Goal: Task Accomplishment & Management: Manage account settings

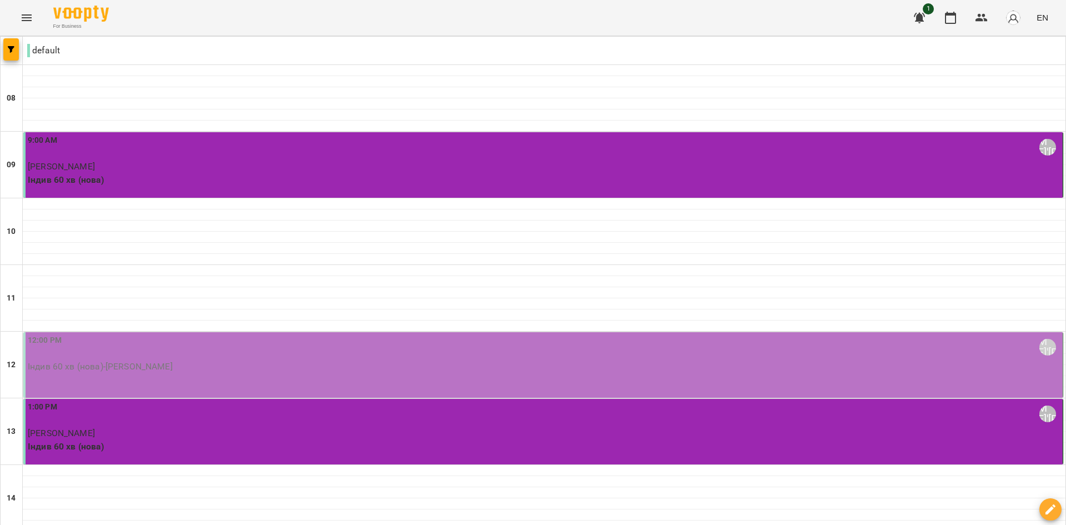
scroll to position [444, 0]
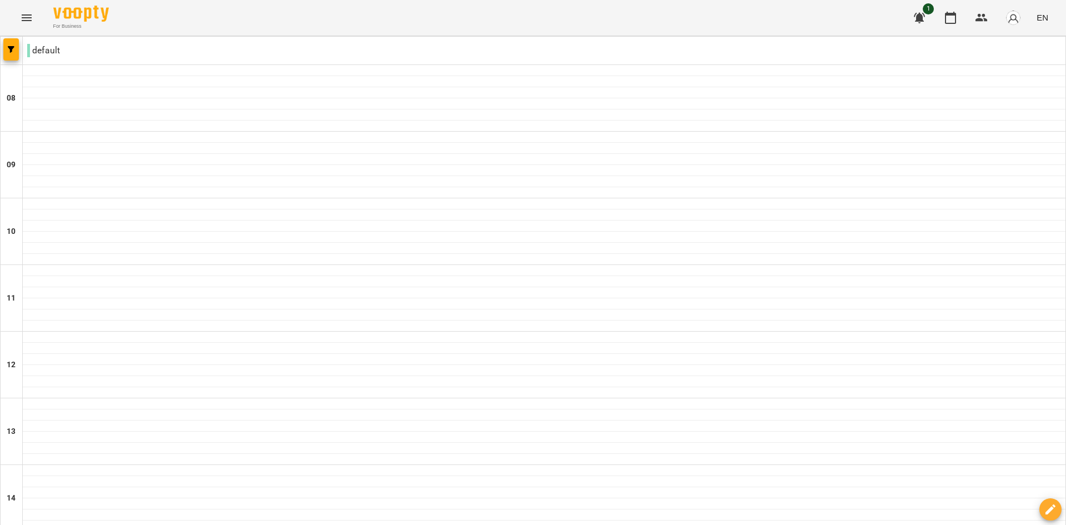
scroll to position [389, 0]
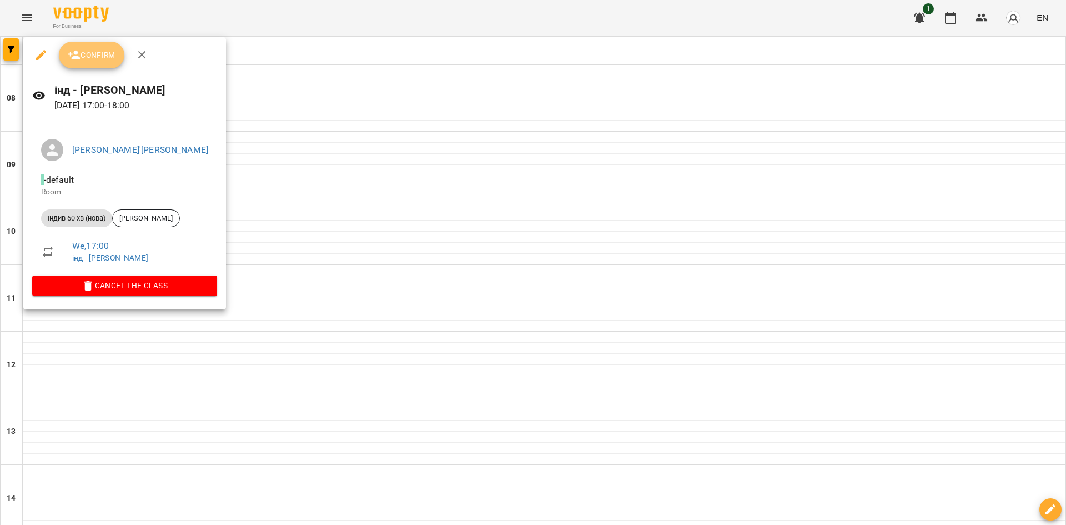
click at [106, 59] on span "Confirm" at bounding box center [92, 54] width 48 height 13
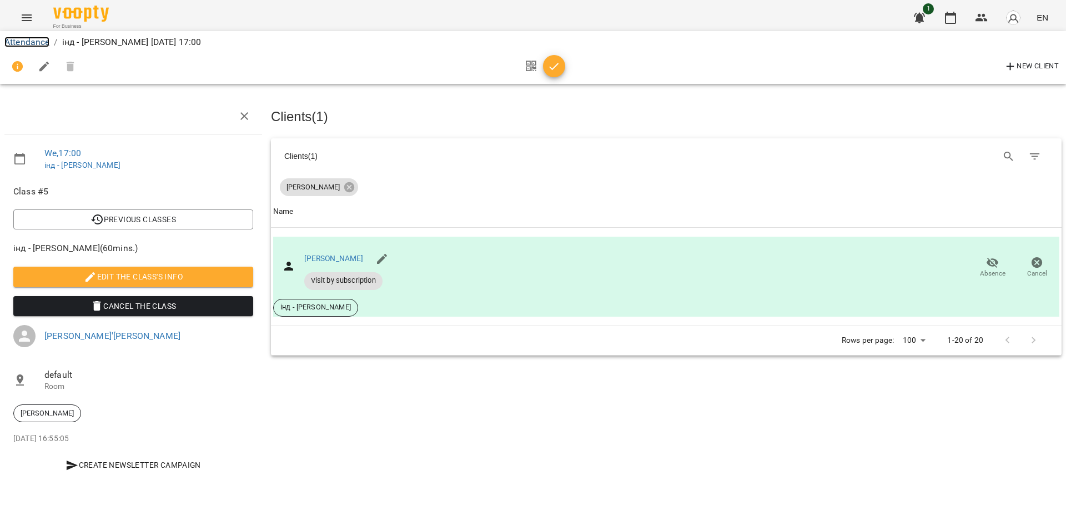
click at [38, 43] on link "Attendance" at bounding box center [26, 42] width 45 height 11
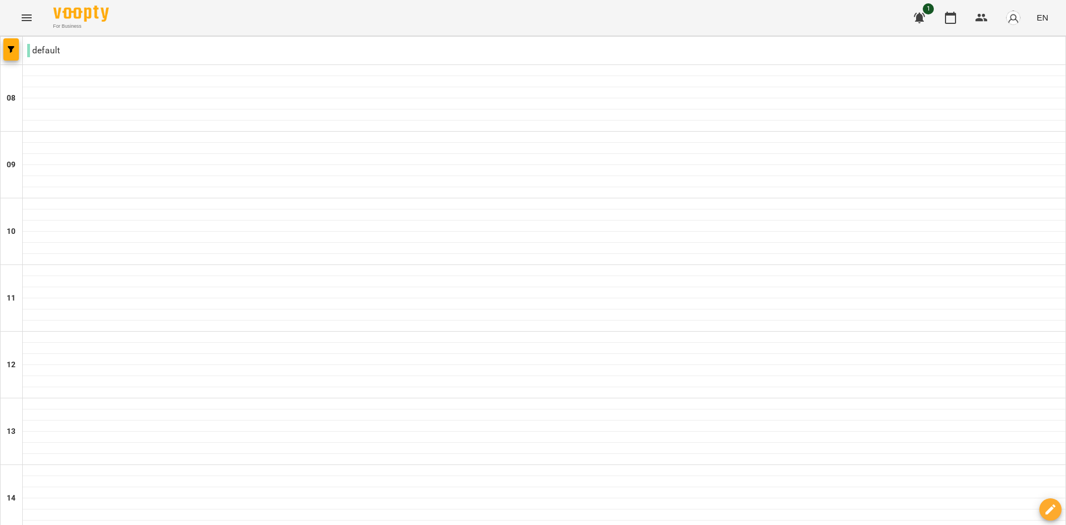
scroll to position [389, 0]
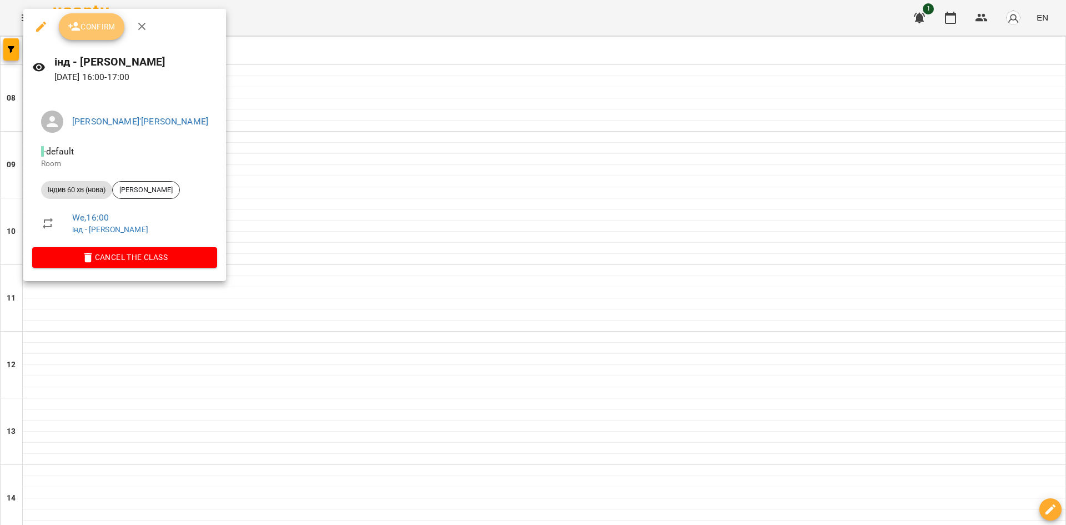
click at [85, 32] on span "Confirm" at bounding box center [92, 26] width 48 height 13
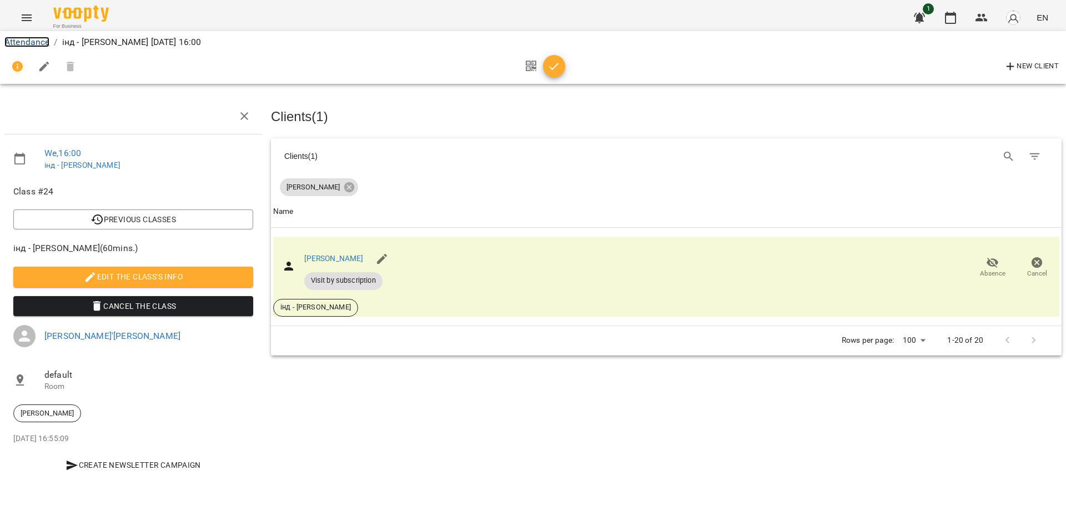
click at [24, 38] on link "Attendance" at bounding box center [26, 42] width 45 height 11
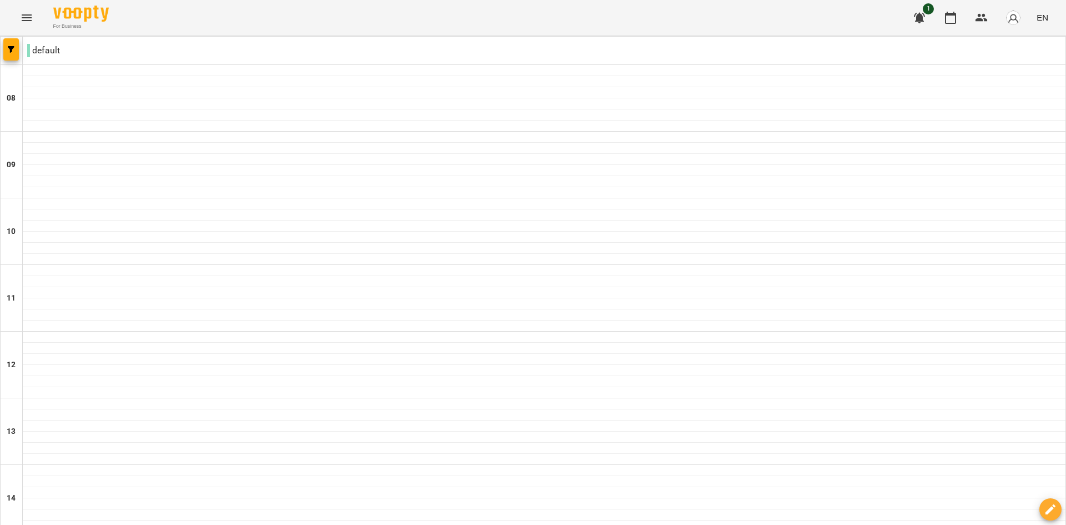
scroll to position [500, 0]
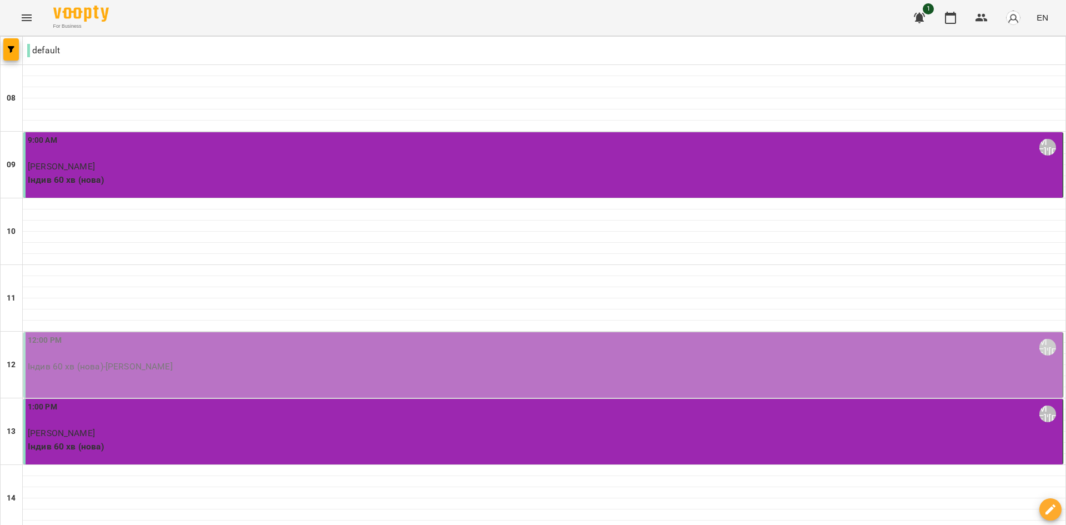
scroll to position [56, 0]
